Goal: Navigation & Orientation: Find specific page/section

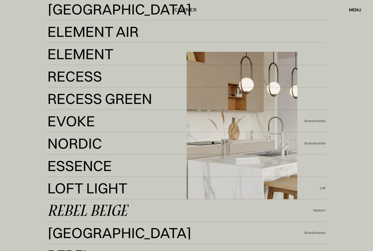
scroll to position [1299, 0]
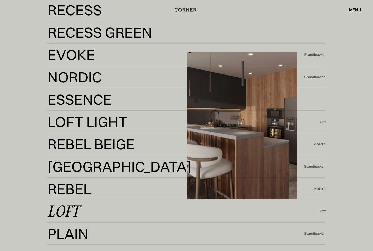
click at [65, 212] on div "Loft" at bounding box center [63, 211] width 32 height 13
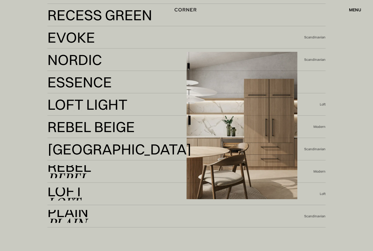
scroll to position [1342, 0]
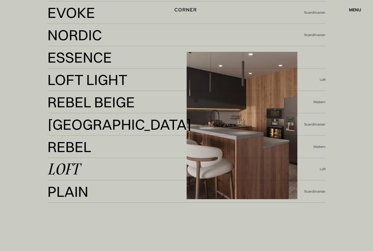
click at [86, 171] on link "Loft Loft" at bounding box center [183, 169] width 272 height 13
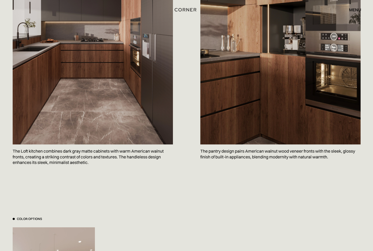
scroll to position [355, 0]
